Goal: Information Seeking & Learning: Learn about a topic

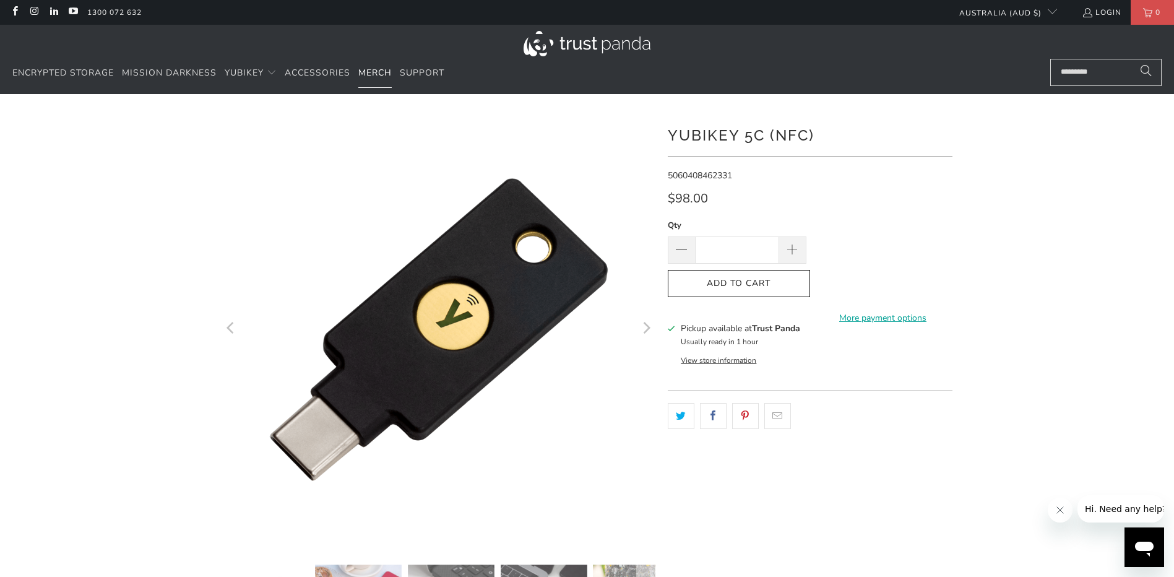
click at [376, 74] on span "Merch" at bounding box center [374, 73] width 33 height 12
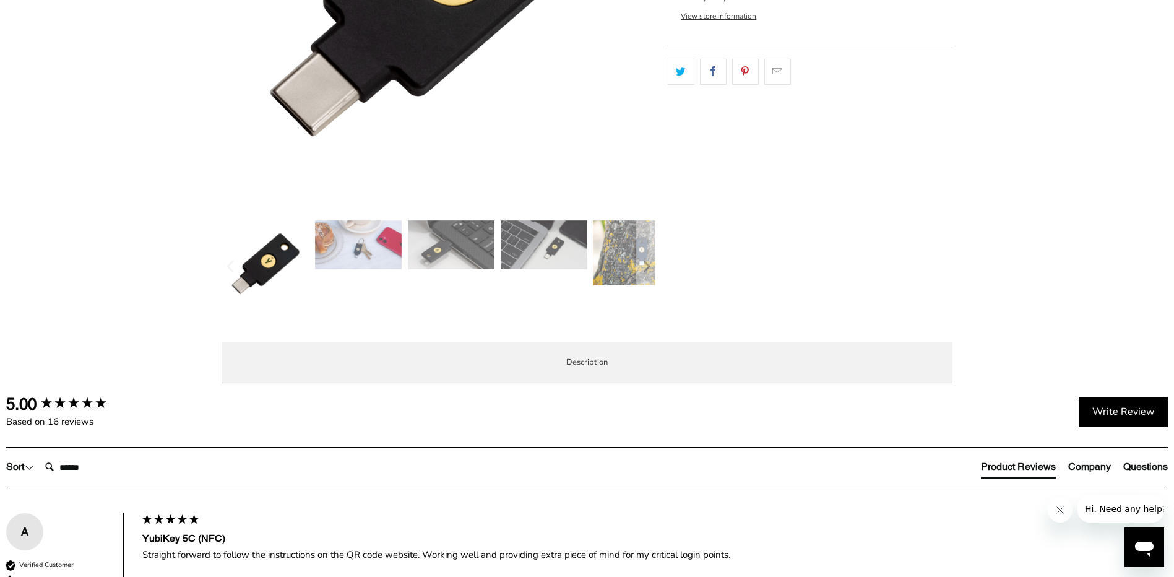
scroll to position [346, 0]
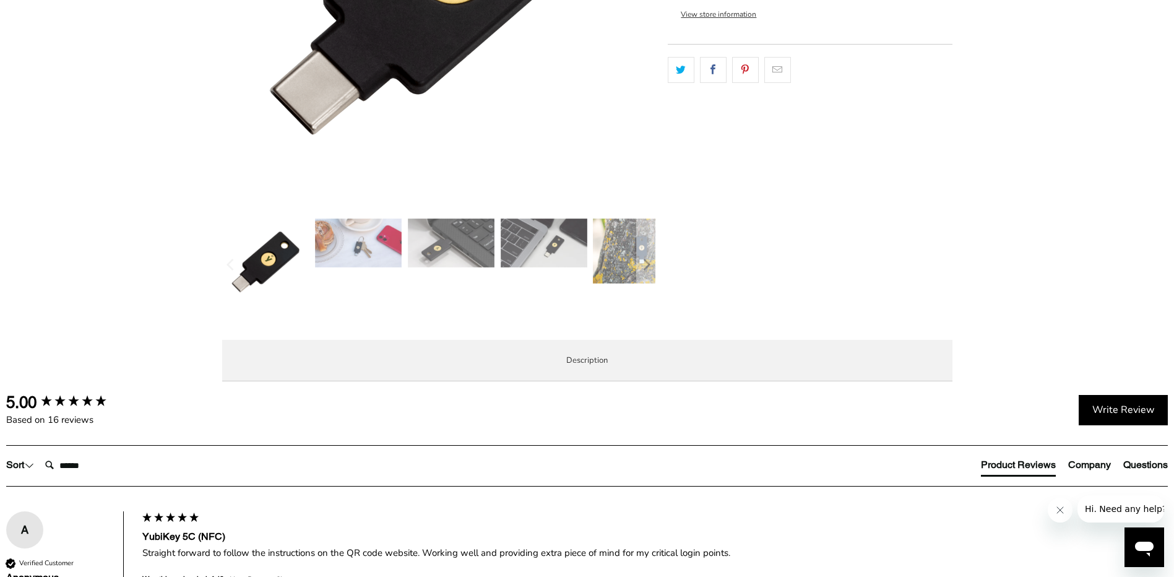
click at [433, 251] on img at bounding box center [451, 242] width 87 height 49
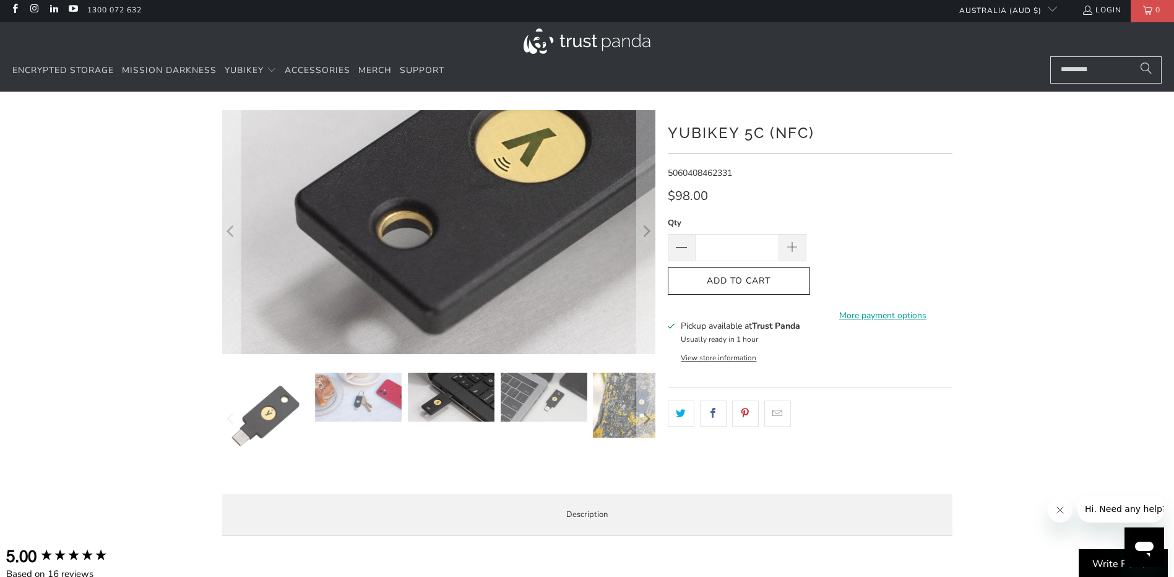
scroll to position [0, 0]
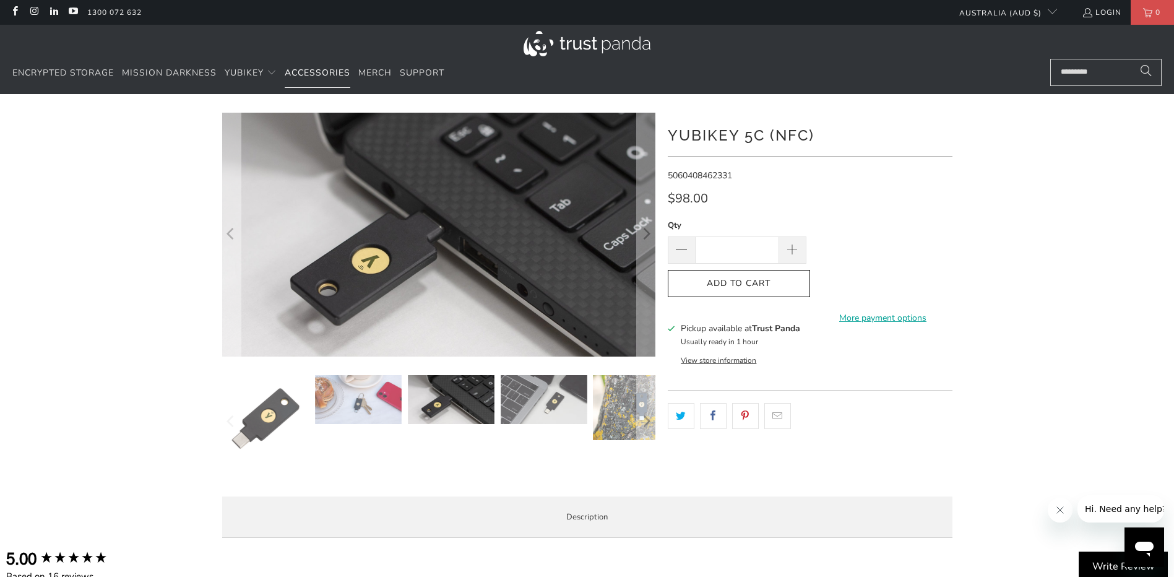
click at [315, 75] on span "Accessories" at bounding box center [318, 73] width 66 height 12
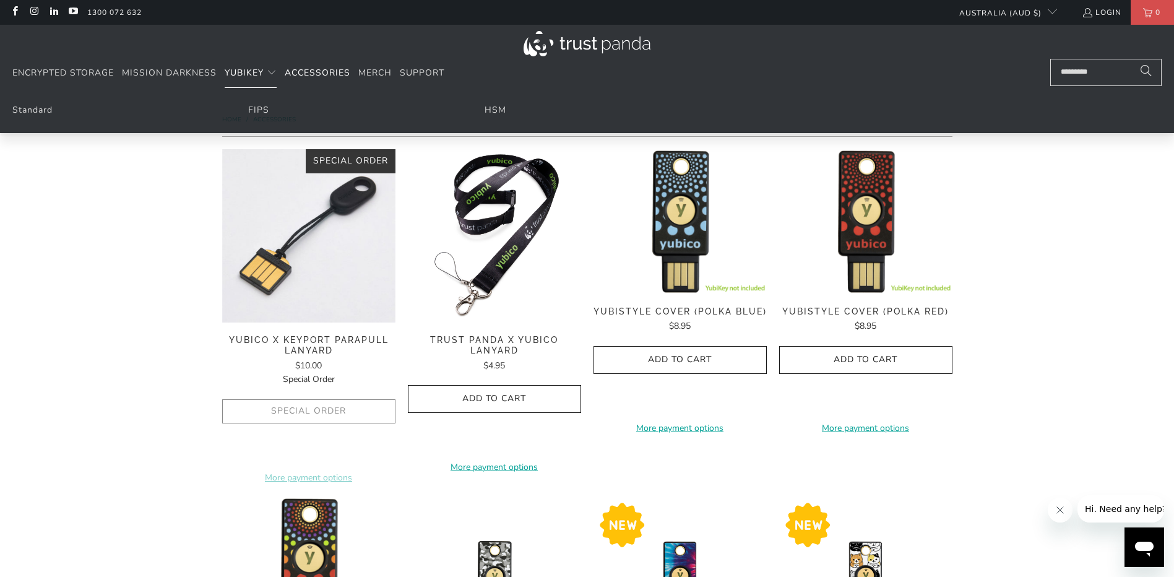
click at [246, 71] on span "YubiKey" at bounding box center [244, 73] width 39 height 12
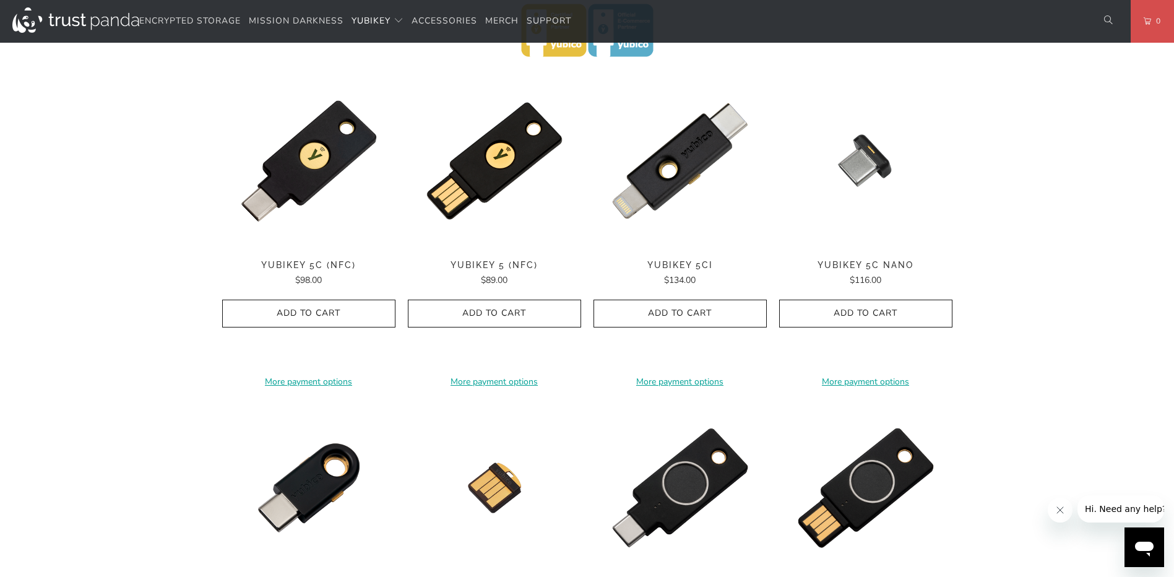
scroll to position [606, 0]
click at [272, 270] on div "YubiKey 5C (NFC) $98.00" at bounding box center [308, 272] width 173 height 27
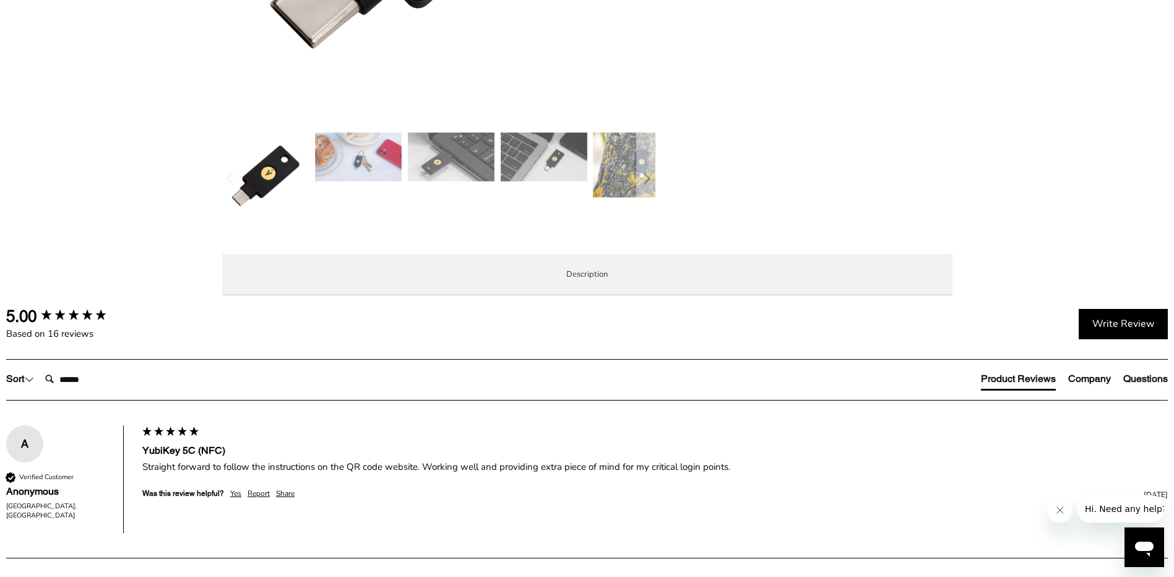
scroll to position [432, 0]
click at [0, 0] on span "Specifications" at bounding box center [0, 0] width 0 height 0
click at [0, 0] on li "Overview" at bounding box center [0, 0] width 0 height 0
click at [0, 0] on span "Specifications" at bounding box center [0, 0] width 0 height 0
